Goal: Task Accomplishment & Management: Manage account settings

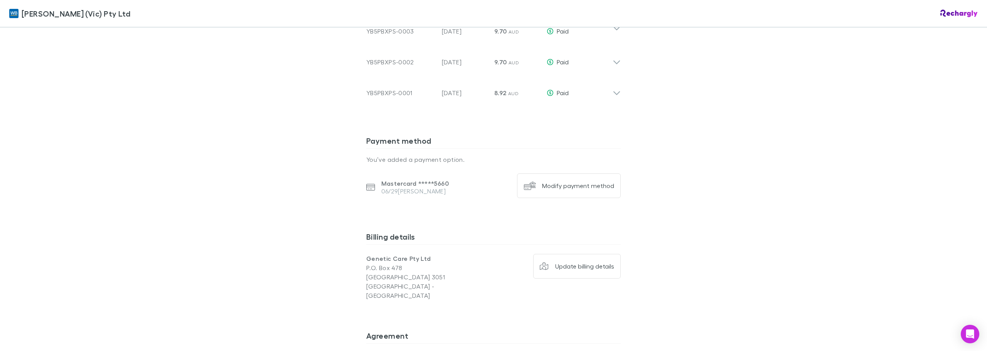
scroll to position [466, 0]
click at [561, 190] on div "Modify payment method" at bounding box center [578, 189] width 72 height 8
